Goal: Information Seeking & Learning: Learn about a topic

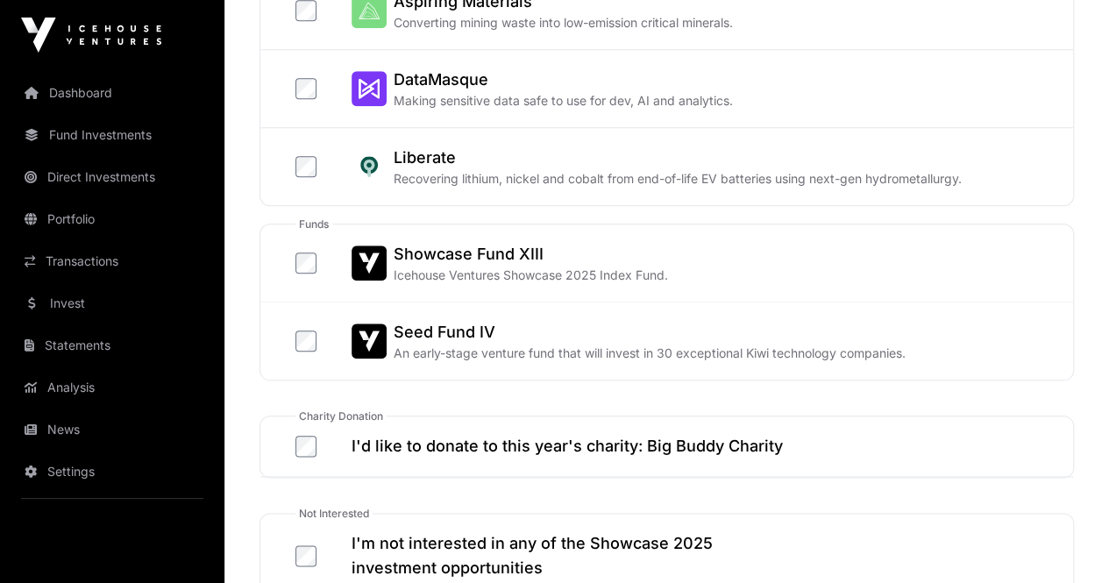
scroll to position [806, 0]
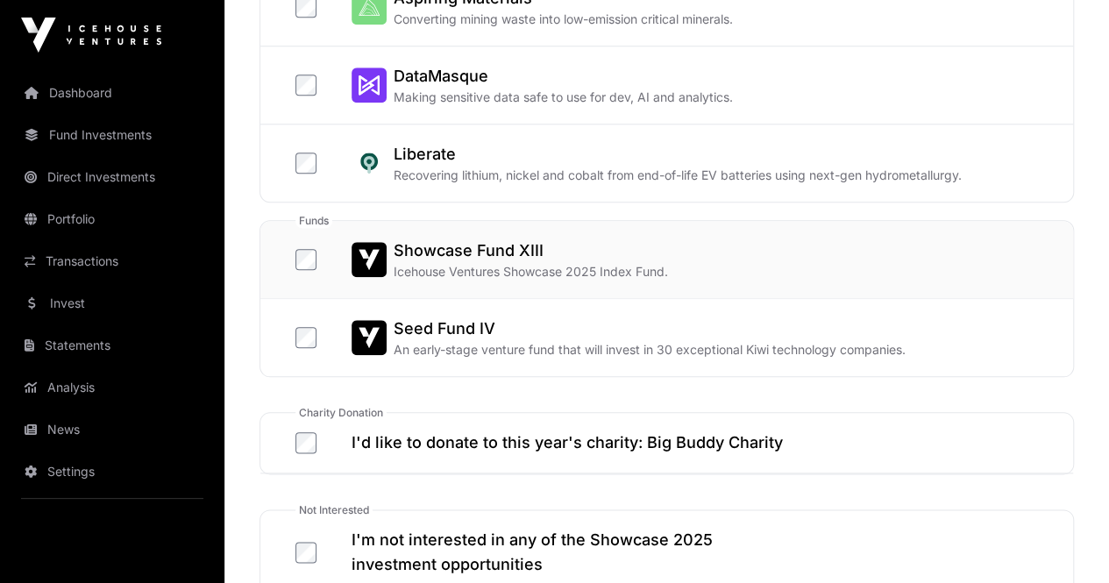
click at [515, 254] on h2 "Showcase Fund XIII" at bounding box center [531, 250] width 274 height 25
click at [458, 246] on h2 "Showcase Fund XIII" at bounding box center [531, 250] width 274 height 25
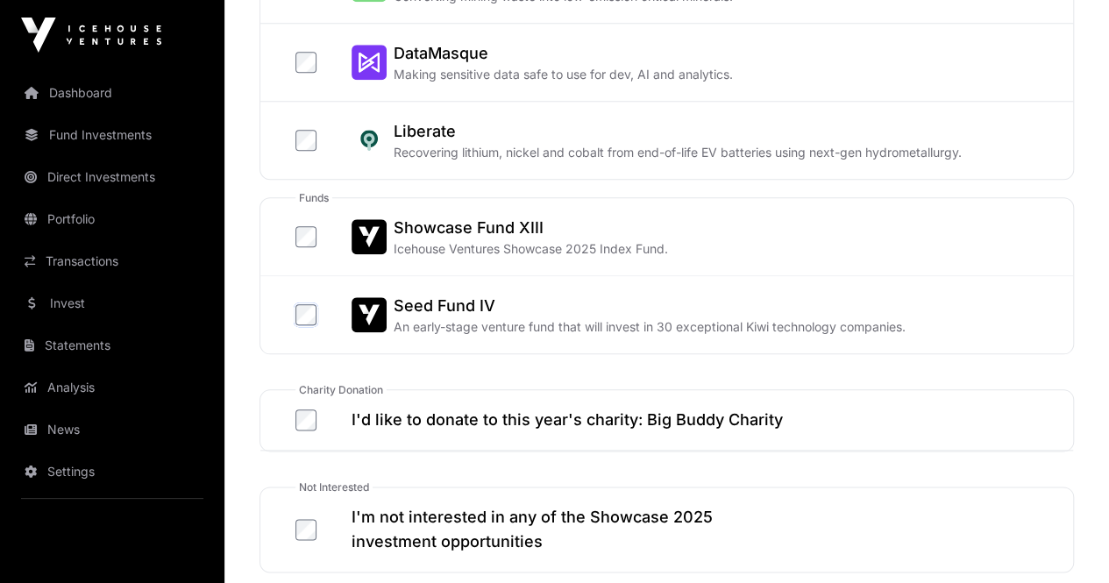
scroll to position [877, 0]
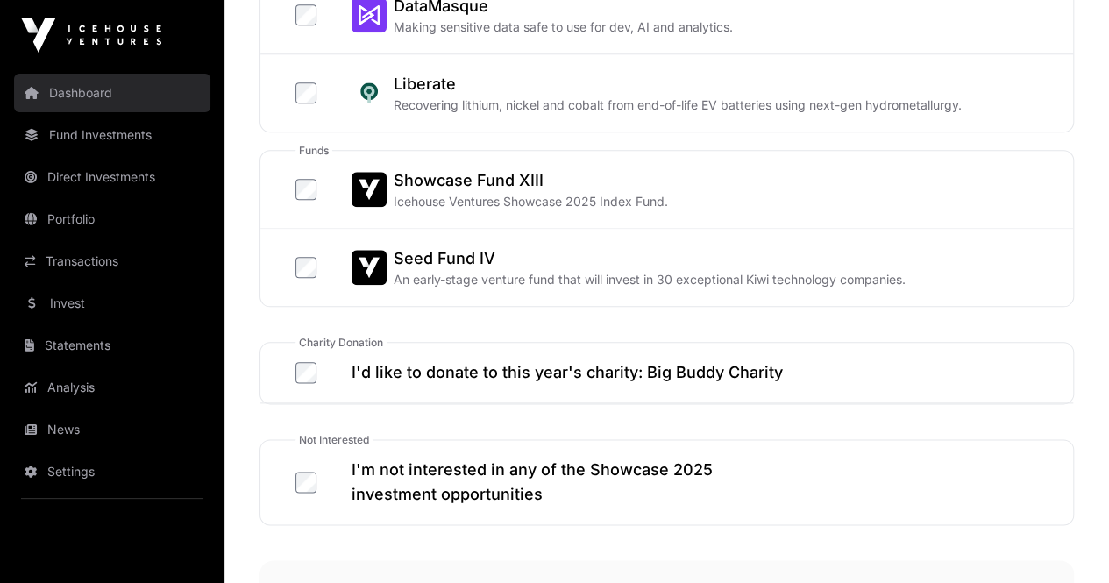
click at [82, 88] on link "Dashboard" at bounding box center [112, 93] width 196 height 39
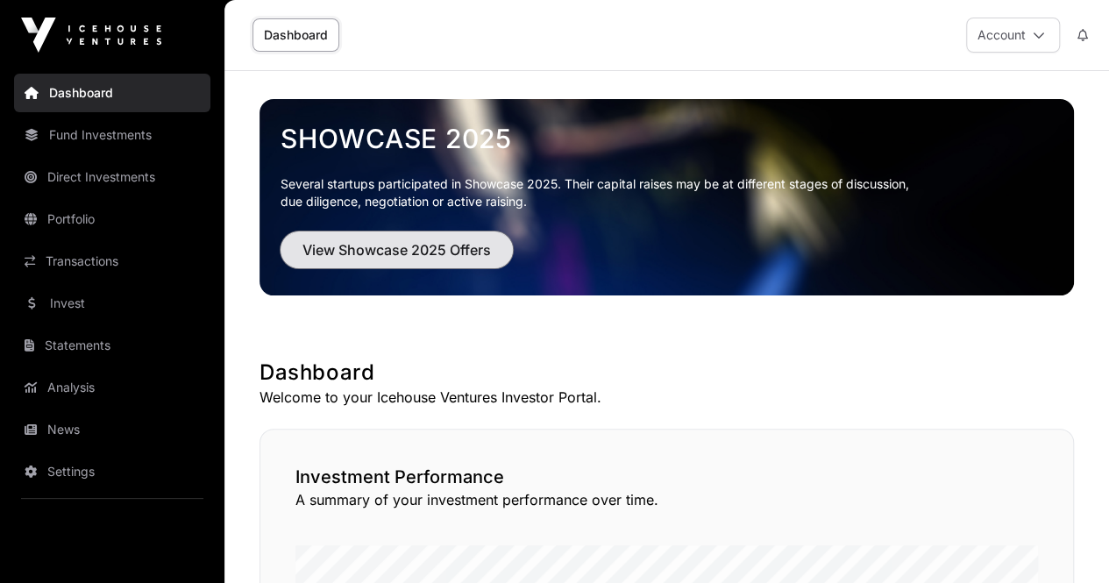
click at [357, 256] on span "View Showcase 2025 Offers" at bounding box center [396, 249] width 188 height 21
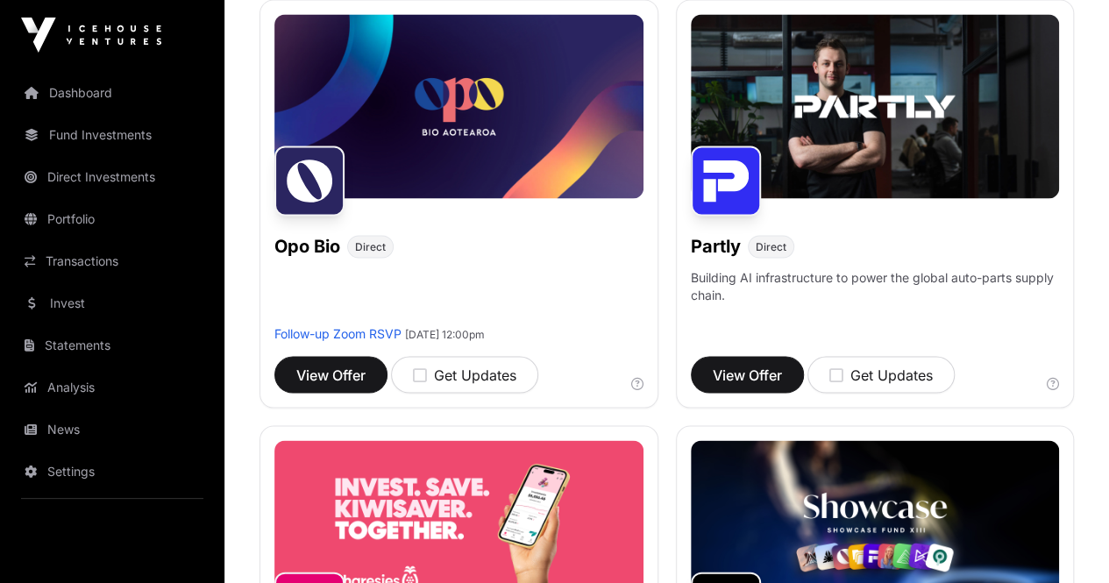
scroll to position [1601, 0]
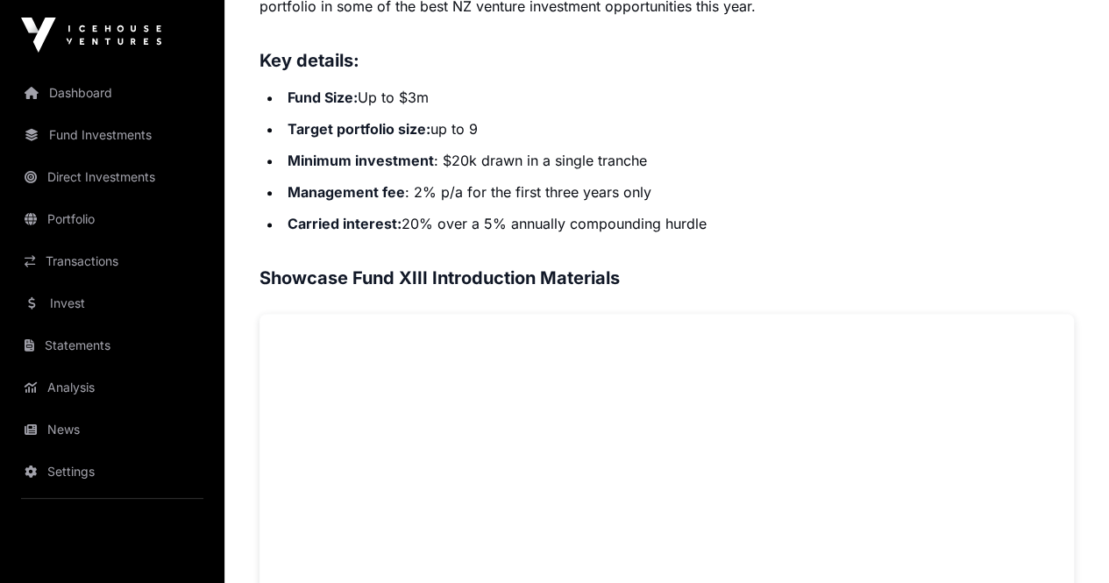
scroll to position [1098, 0]
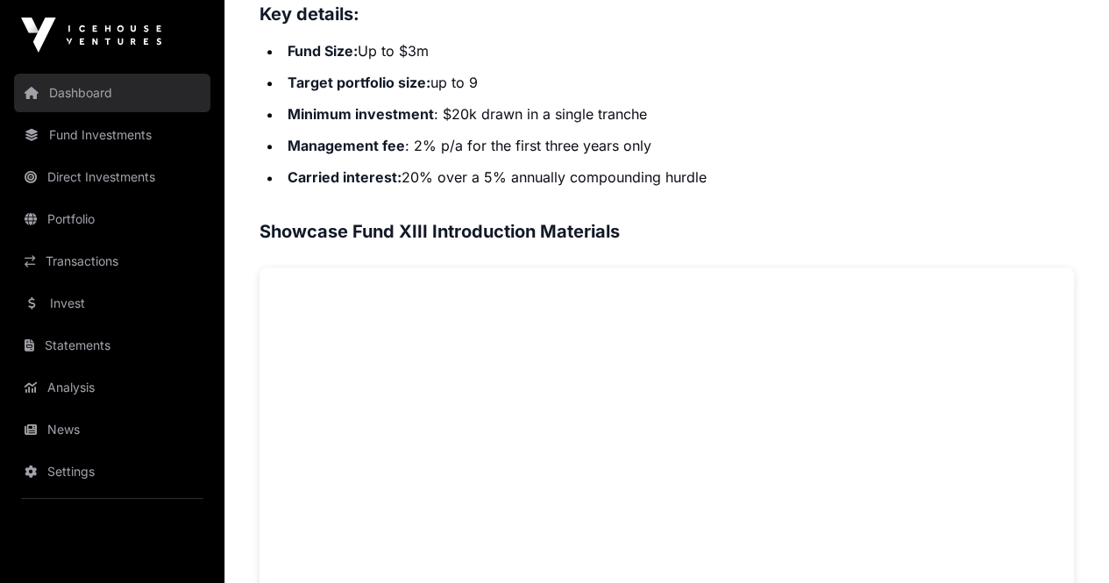
click at [67, 96] on link "Dashboard" at bounding box center [112, 93] width 196 height 39
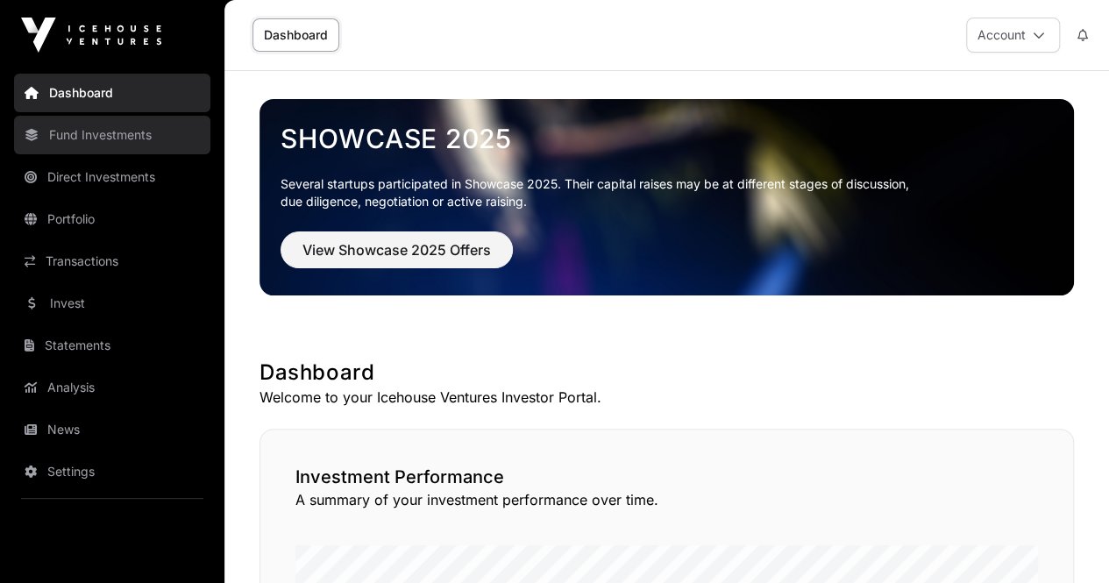
click at [63, 141] on link "Fund Investments" at bounding box center [112, 135] width 196 height 39
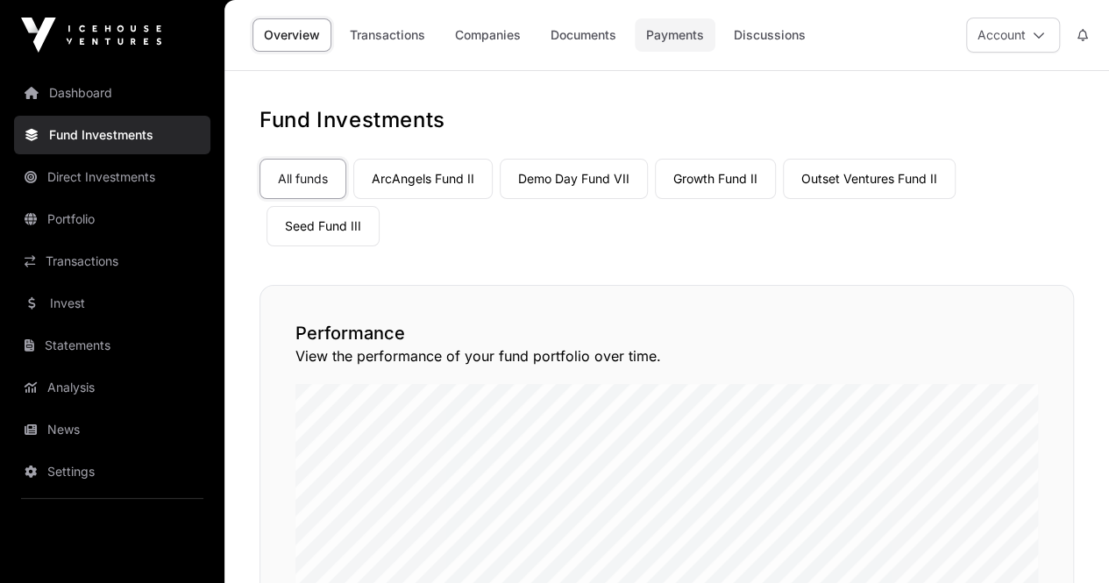
click at [657, 35] on link "Payments" at bounding box center [675, 34] width 81 height 33
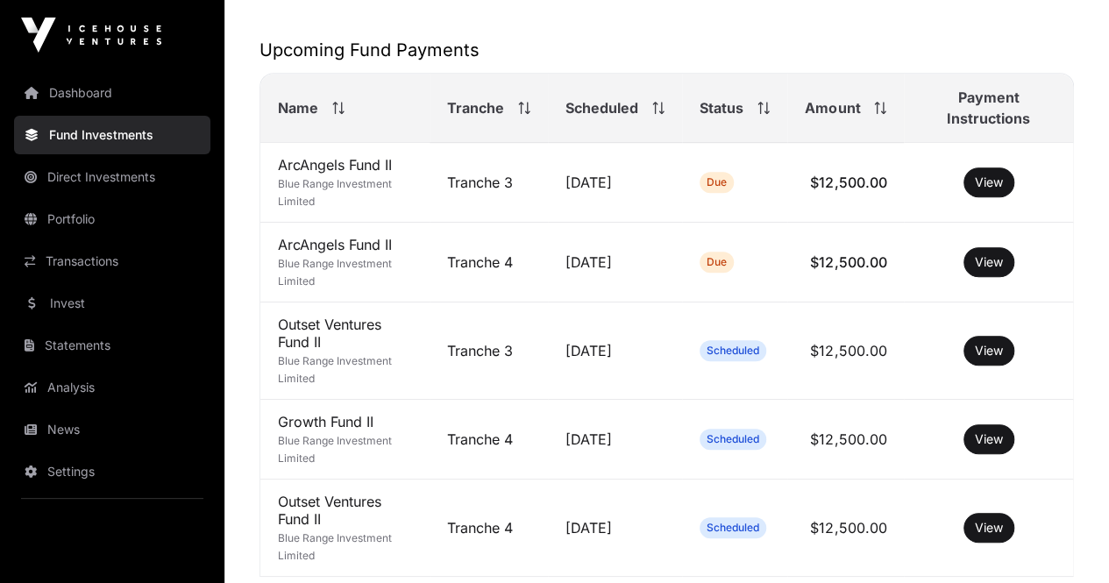
scroll to position [409, 0]
